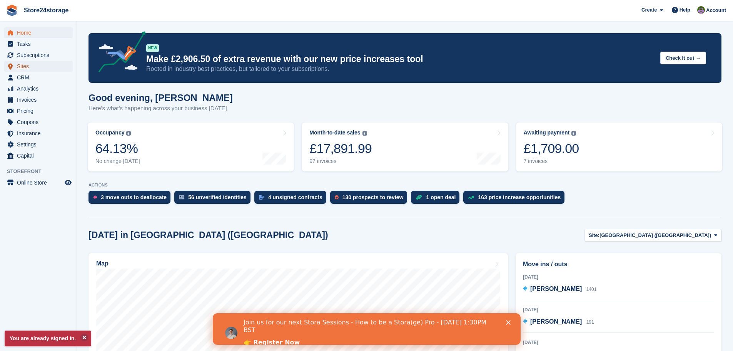
click at [44, 66] on span "Sites" at bounding box center [40, 66] width 46 height 11
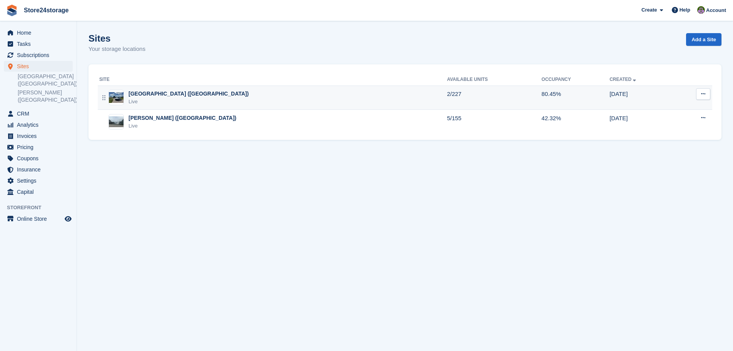
click at [275, 94] on div "Manston Airport (Kent) Live" at bounding box center [273, 98] width 348 height 16
